Goal: Task Accomplishment & Management: Manage account settings

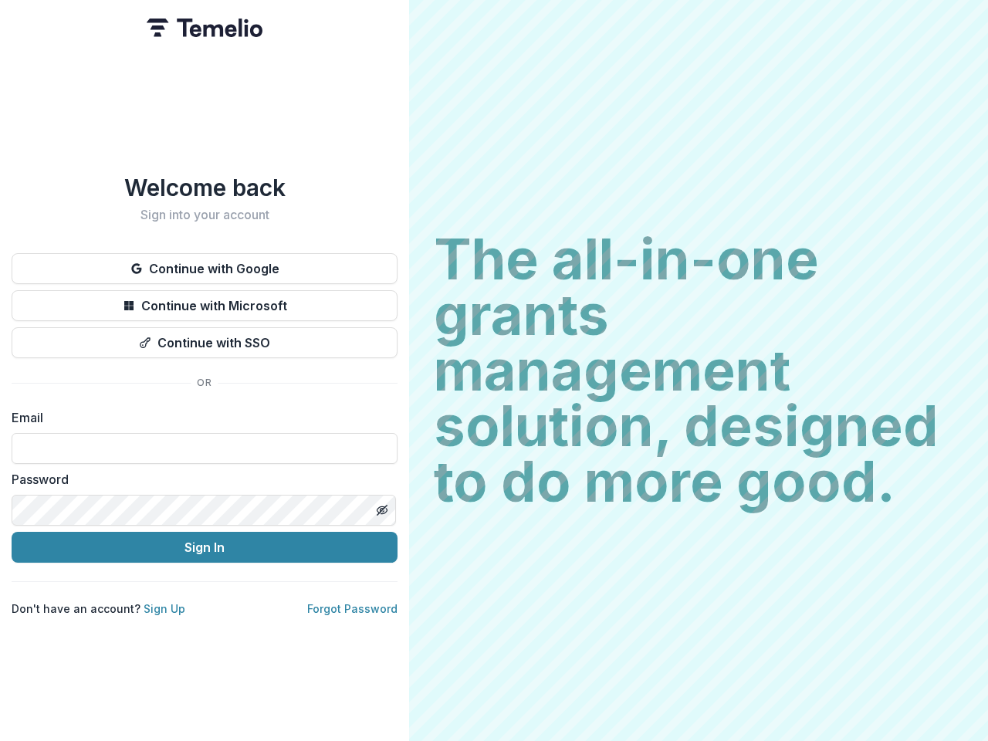
click at [494, 371] on h2 "The all-in-one grants management solution, designed to do more good." at bounding box center [699, 371] width 530 height 278
click at [205, 263] on button "Continue with Google" at bounding box center [205, 268] width 386 height 31
click at [205, 300] on button "Continue with Microsoft" at bounding box center [205, 305] width 386 height 31
click at [205, 337] on button "Continue with SSO" at bounding box center [205, 342] width 386 height 31
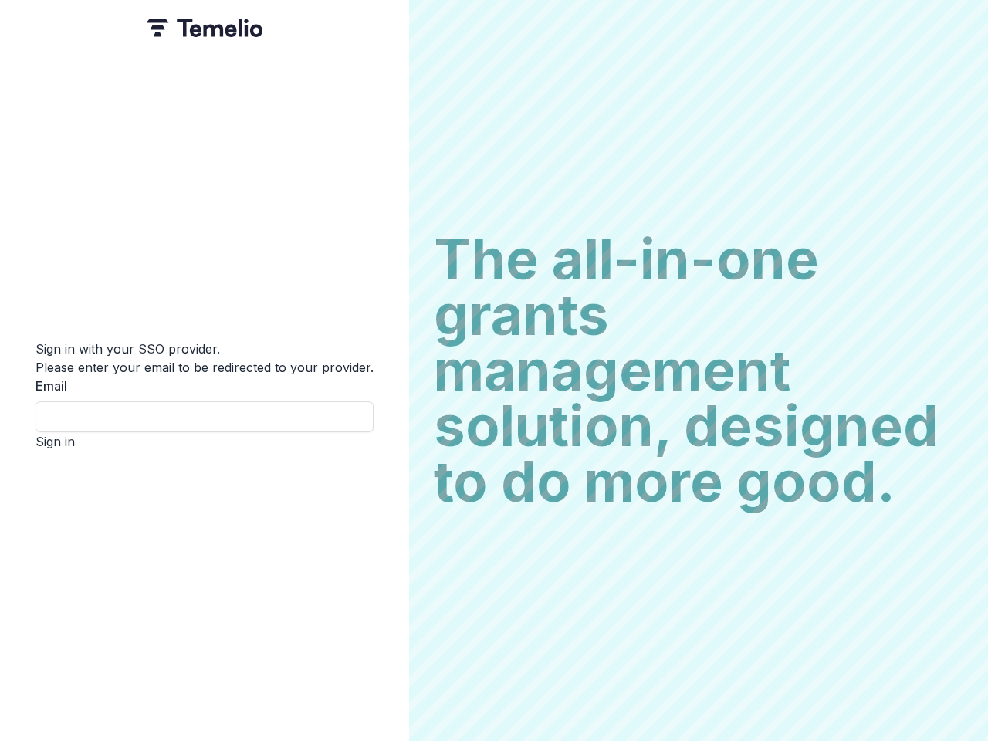
click at [381, 504] on div "Sign in with your SSO provider. Please enter your email to be redirected to you…" at bounding box center [204, 370] width 409 height 741
